Goal: Transaction & Acquisition: Purchase product/service

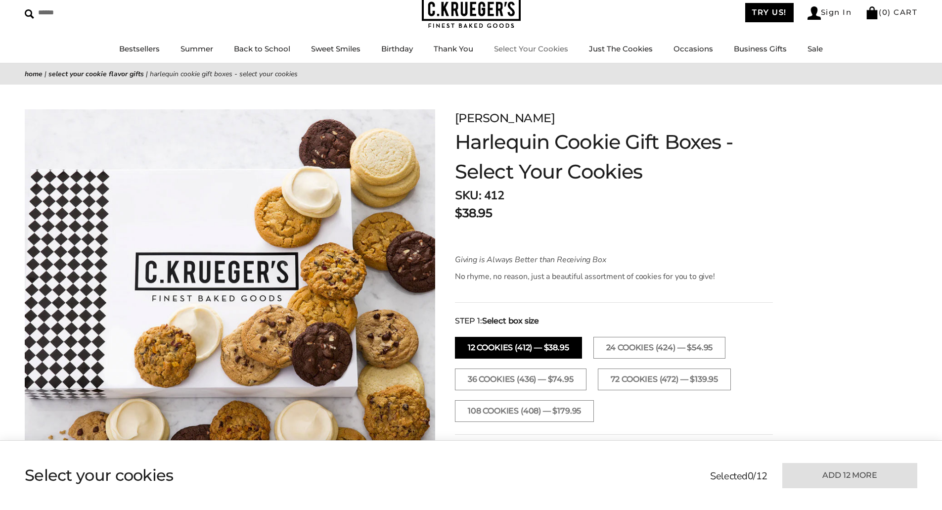
click at [545, 49] on link "Select Your Cookies" at bounding box center [531, 48] width 74 height 9
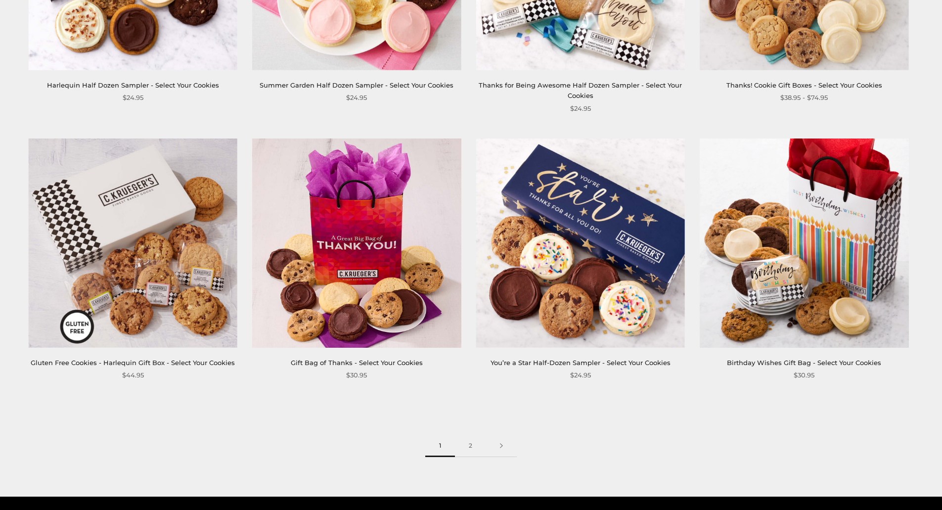
scroll to position [1250, 0]
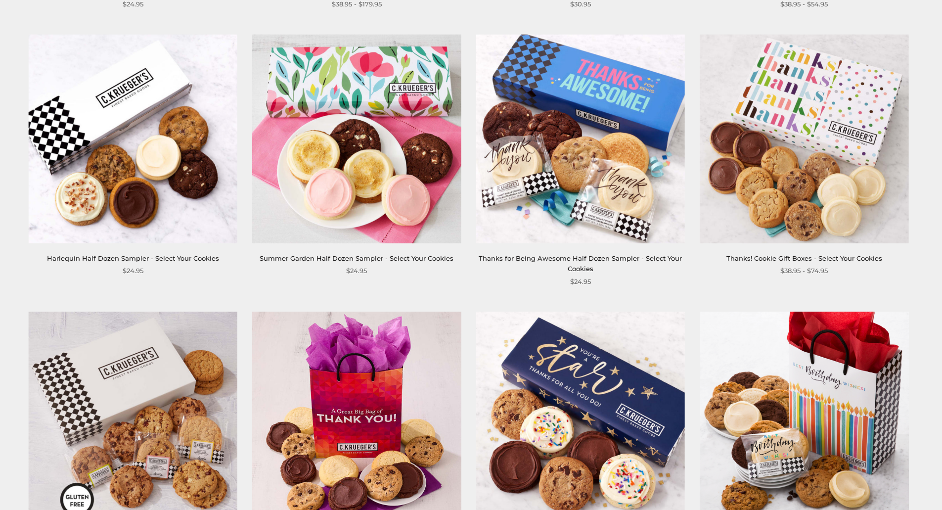
click at [155, 152] on img at bounding box center [133, 138] width 209 height 209
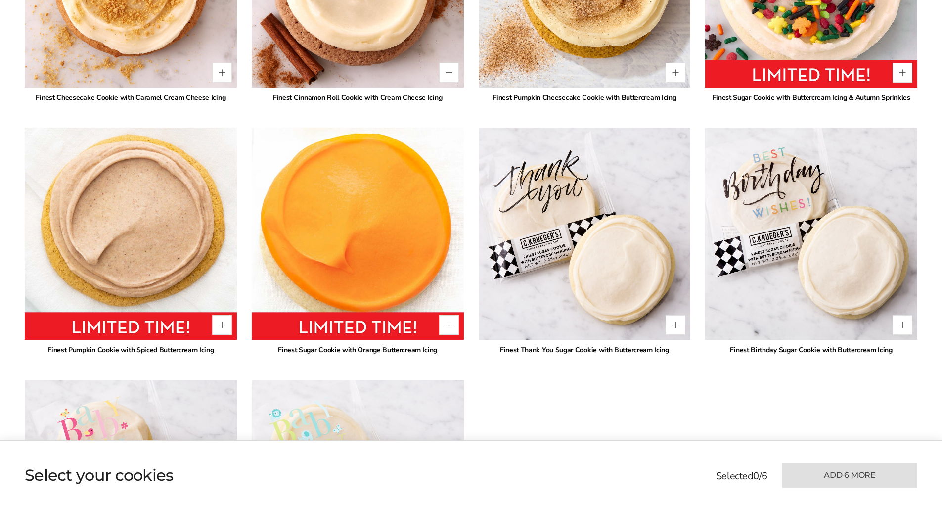
scroll to position [2176, 0]
